Goal: Check status: Check status

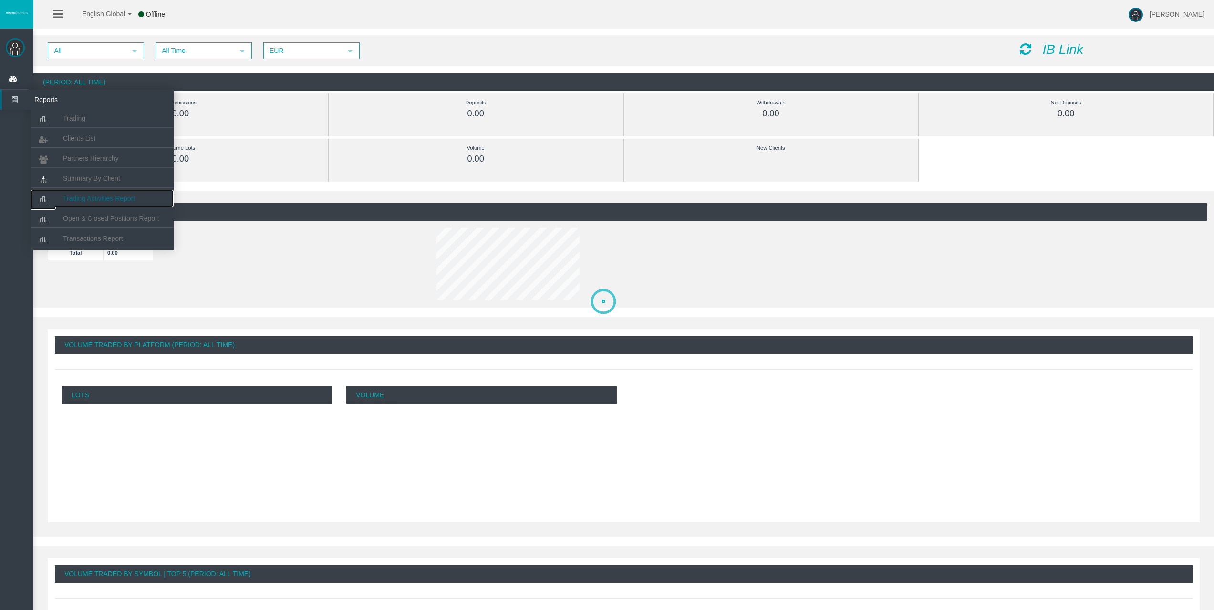
click at [112, 195] on span "Trading Activities Report" at bounding box center [99, 199] width 72 height 8
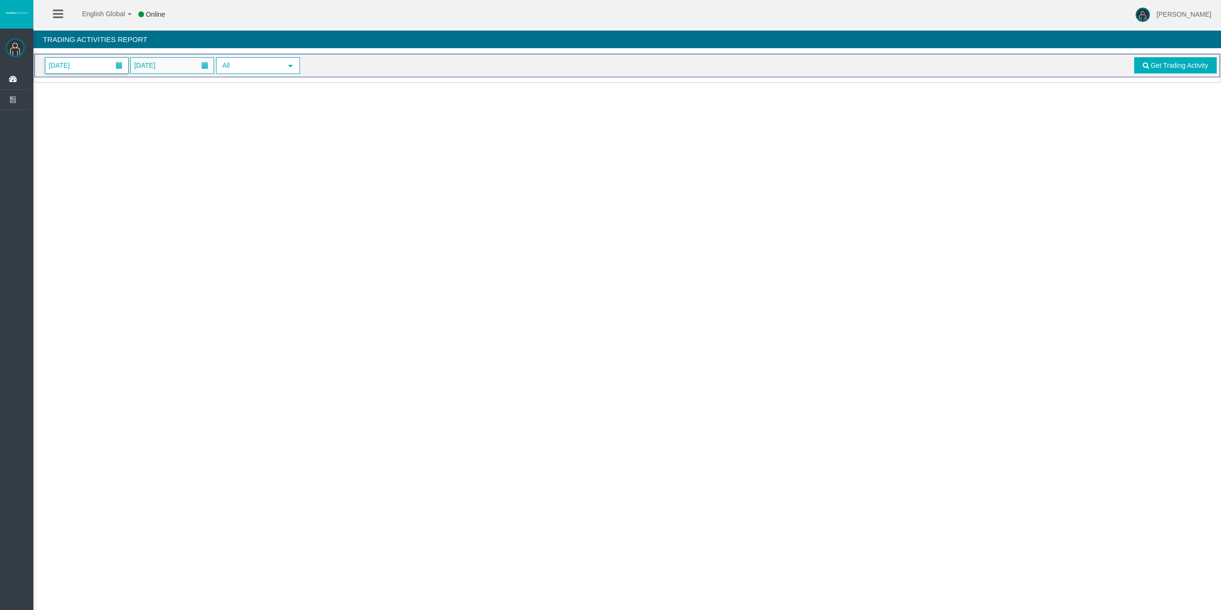
click at [73, 66] on span "[DATE]" at bounding box center [59, 65] width 27 height 13
click at [113, 171] on link "24" at bounding box center [109, 176] width 18 height 17
click at [1148, 66] on span at bounding box center [1146, 65] width 6 height 7
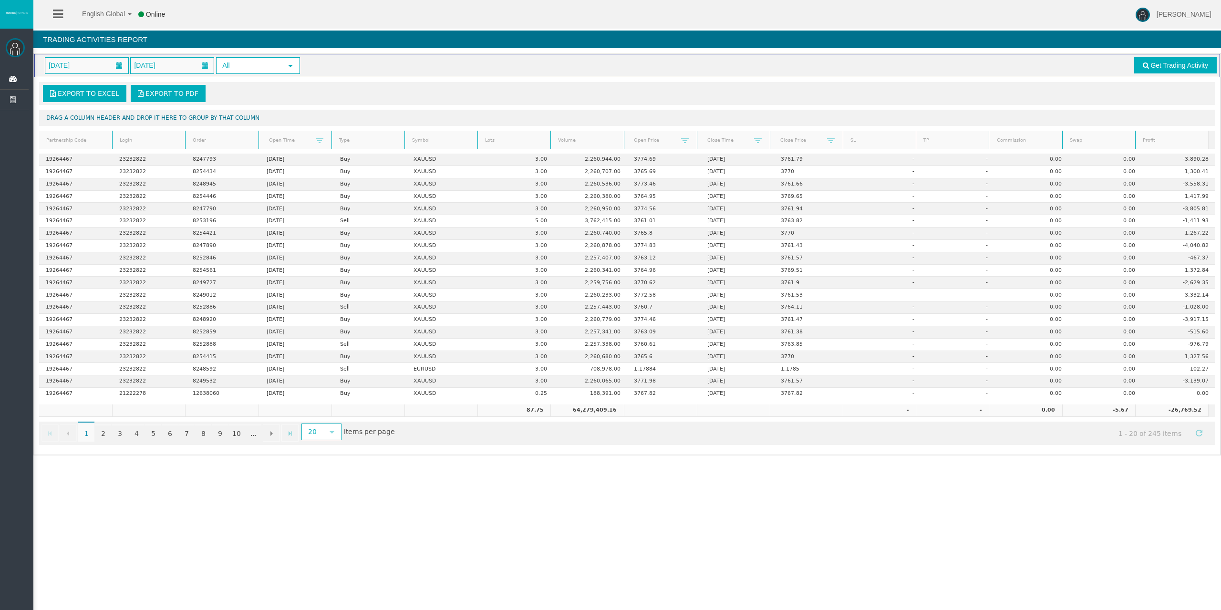
click at [1158, 137] on link "Profit" at bounding box center [1172, 140] width 70 height 13
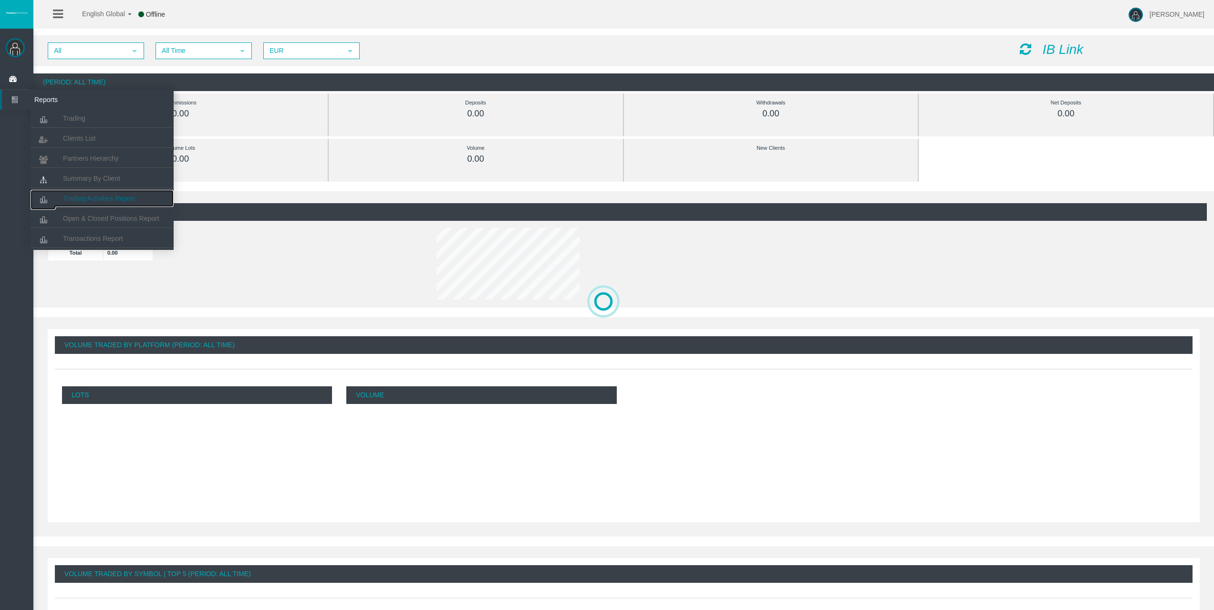
click at [104, 194] on link "Trading Activities Report" at bounding box center [102, 198] width 143 height 17
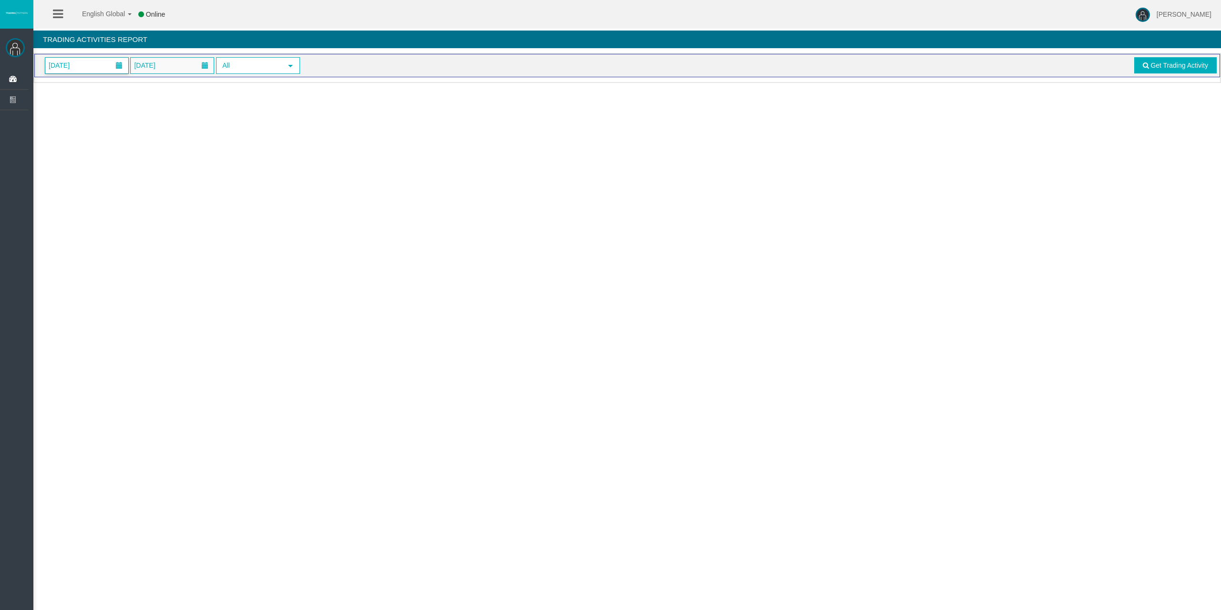
click at [107, 64] on span "[DATE]" at bounding box center [86, 66] width 83 height 16
click at [112, 179] on link "24" at bounding box center [109, 176] width 18 height 17
click at [1156, 72] on link "Get Trading Activity" at bounding box center [1175, 65] width 83 height 16
